Goal: Find specific page/section: Find specific page/section

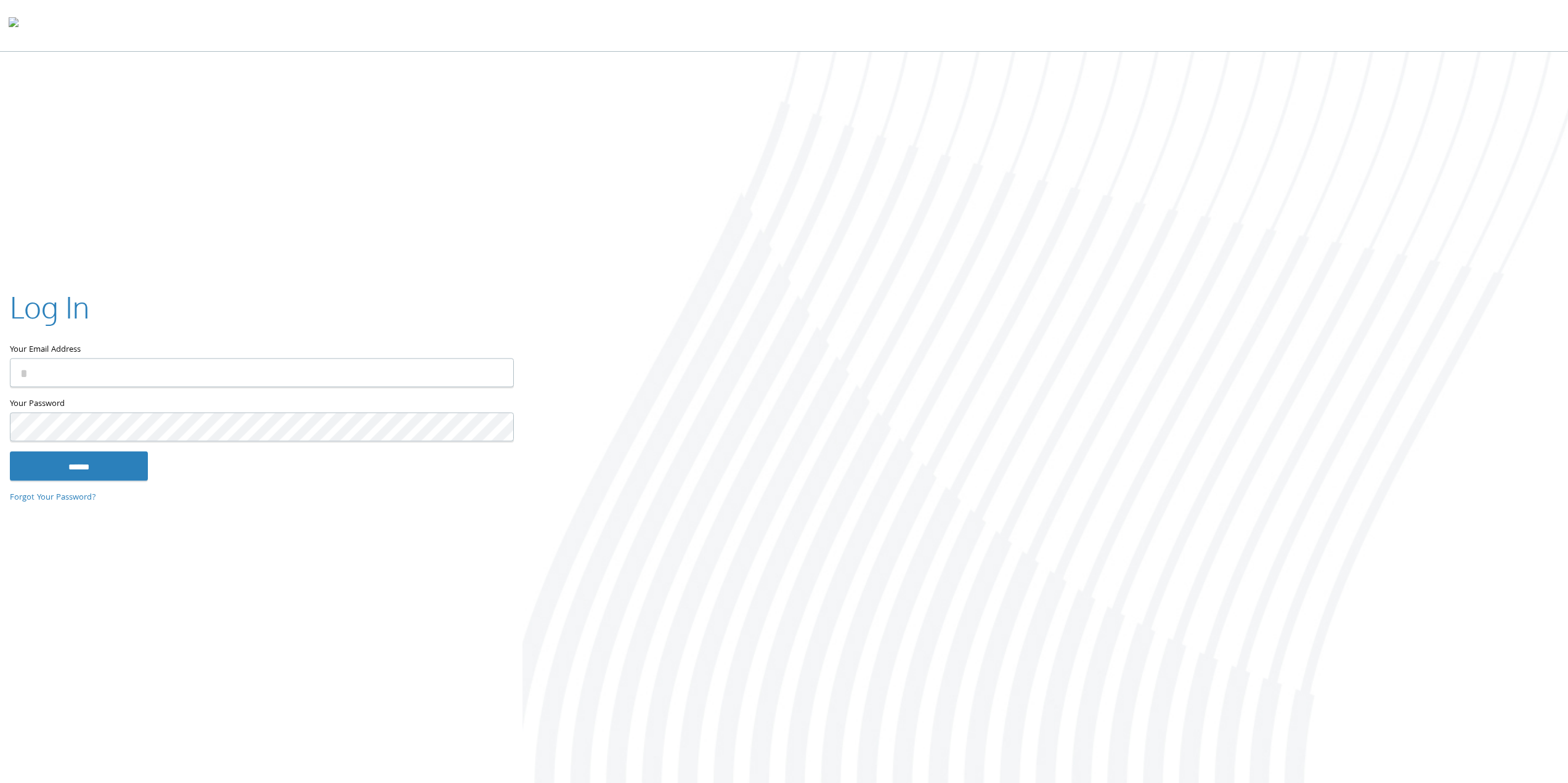
type input "**********"
click at [105, 457] on input "******" at bounding box center [78, 466] width 138 height 29
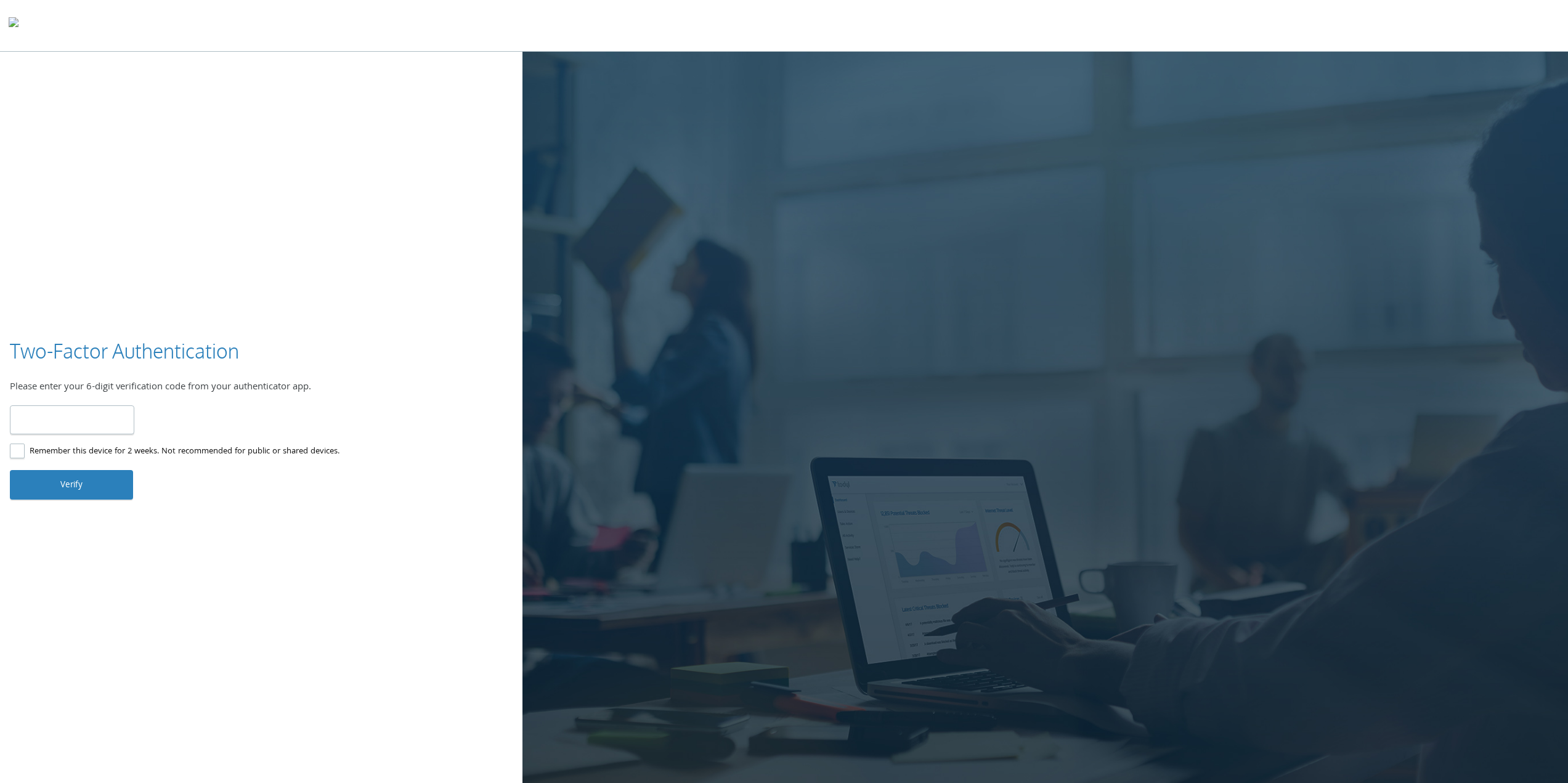
click at [45, 419] on input "number" at bounding box center [71, 419] width 124 height 29
type input "******"
